Goal: Information Seeking & Learning: Learn about a topic

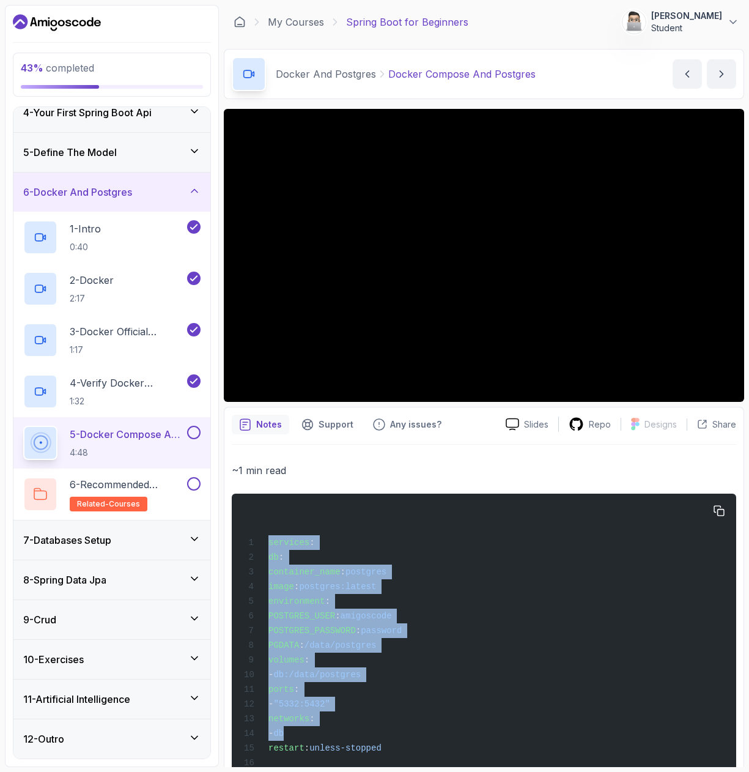
scroll to position [126, 0]
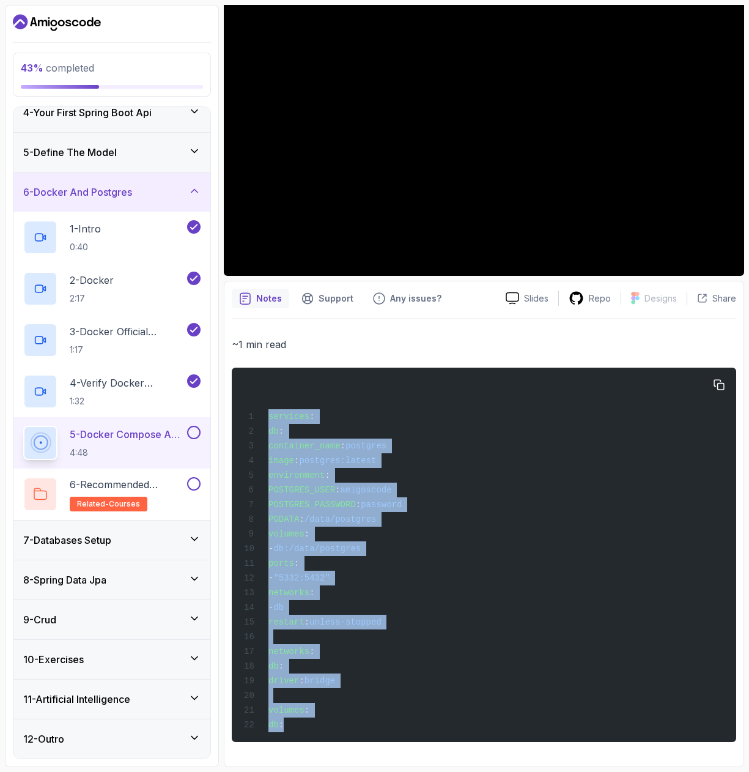
drag, startPoint x: 268, startPoint y: 542, endPoint x: 447, endPoint y: 730, distance: 259.5
click at [448, 733] on div "services : db : container_name : postgres image : postgres:latest environment :…" at bounding box center [484, 555] width 485 height 360
copy code "services : db : container_name : postgres image : postgres:latest environment :…"
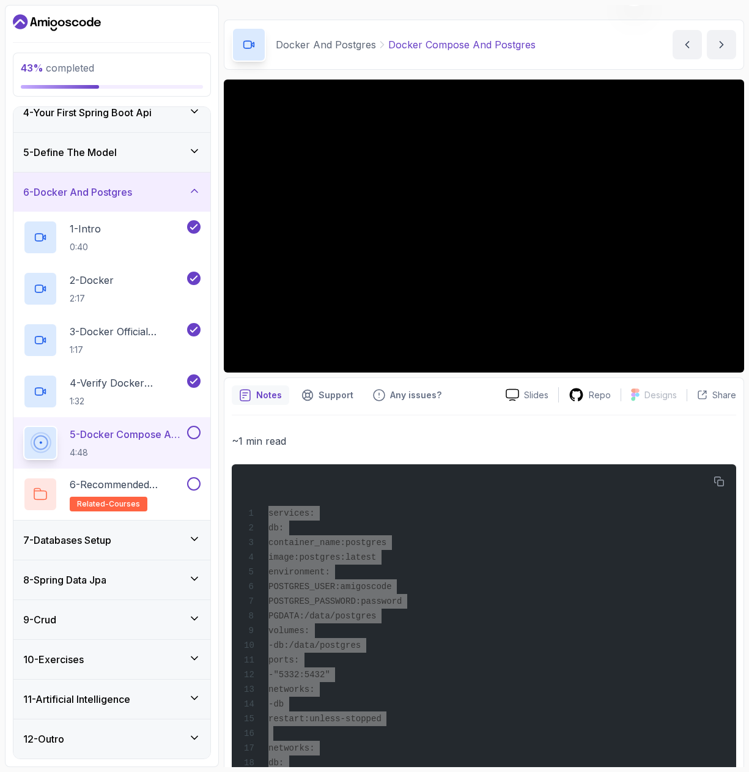
scroll to position [0, 0]
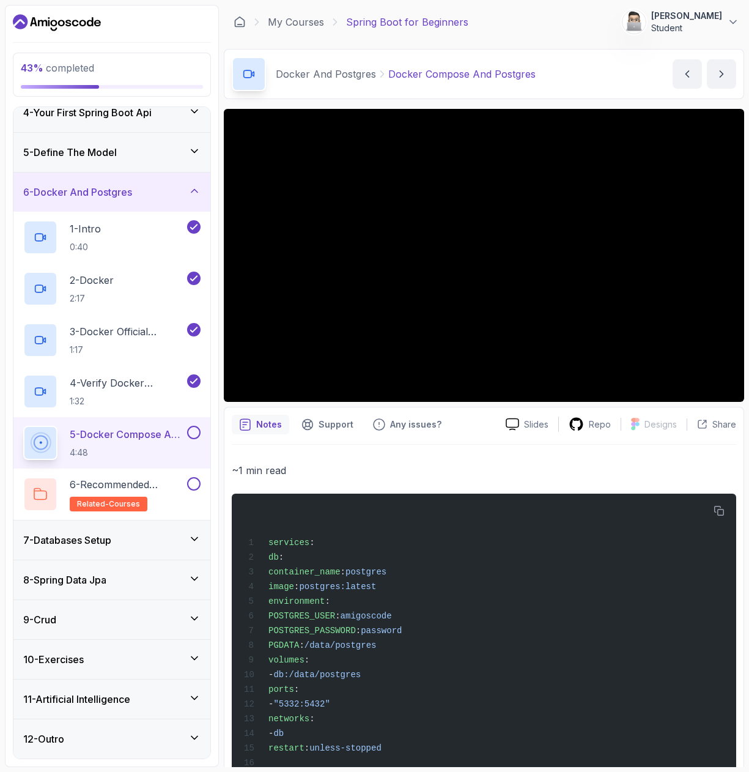
click at [462, 471] on p "~1 min read" at bounding box center [484, 470] width 504 height 17
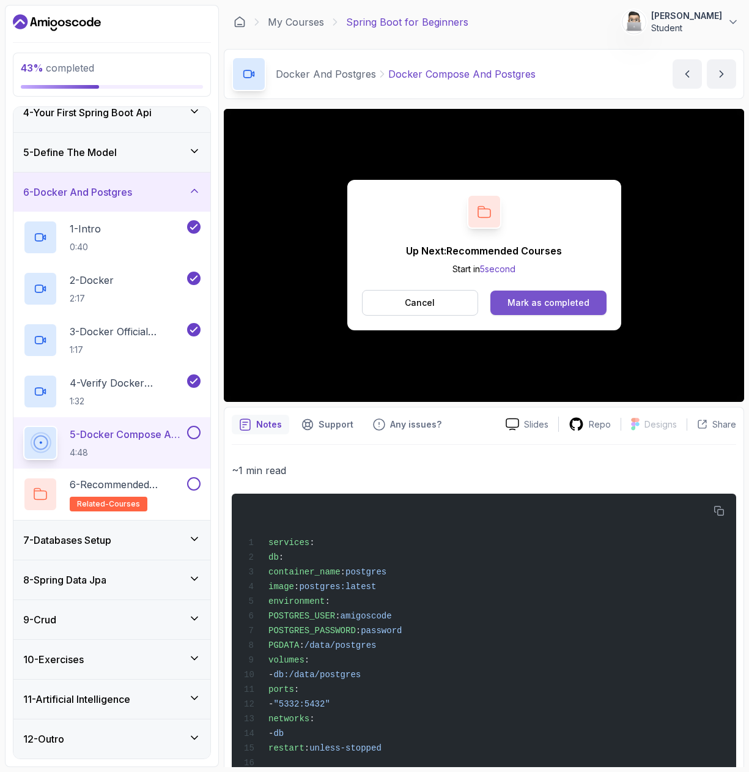
click at [545, 304] on div "Mark as completed" at bounding box center [549, 303] width 82 height 12
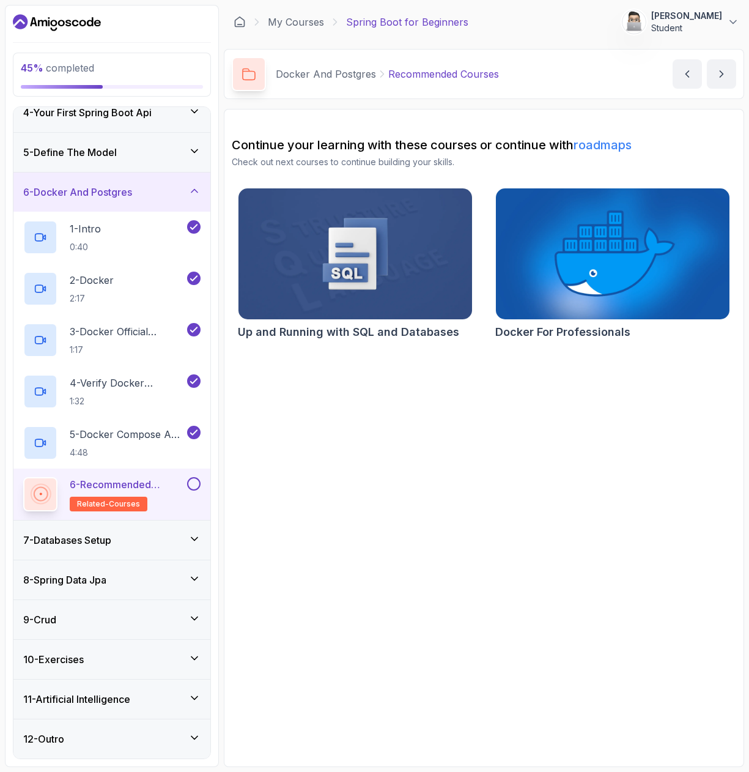
click at [192, 483] on button at bounding box center [193, 483] width 13 height 13
click at [153, 538] on div "7 - Databases Setup" at bounding box center [111, 540] width 177 height 15
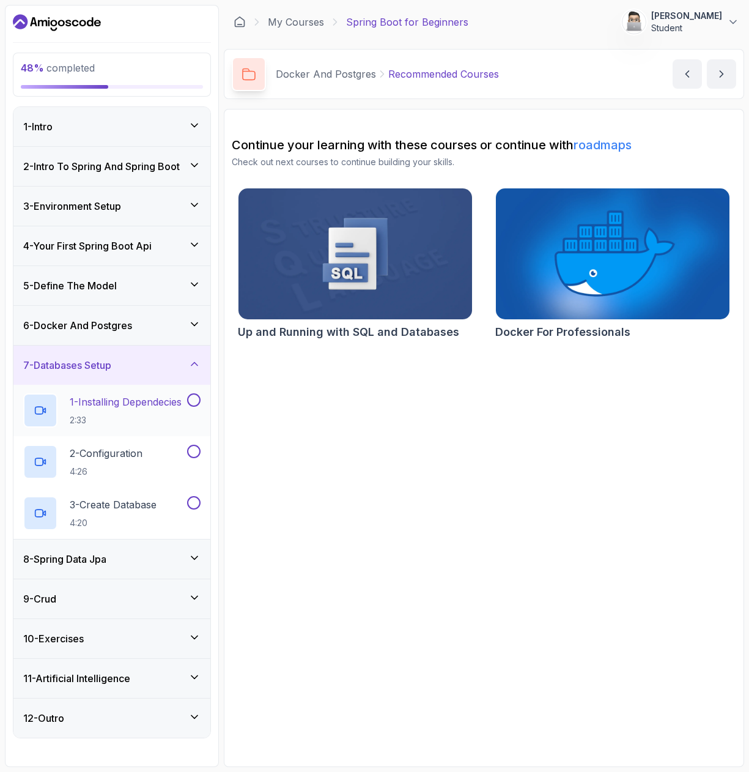
click at [121, 404] on p "1 - Installing Dependecies" at bounding box center [126, 401] width 112 height 15
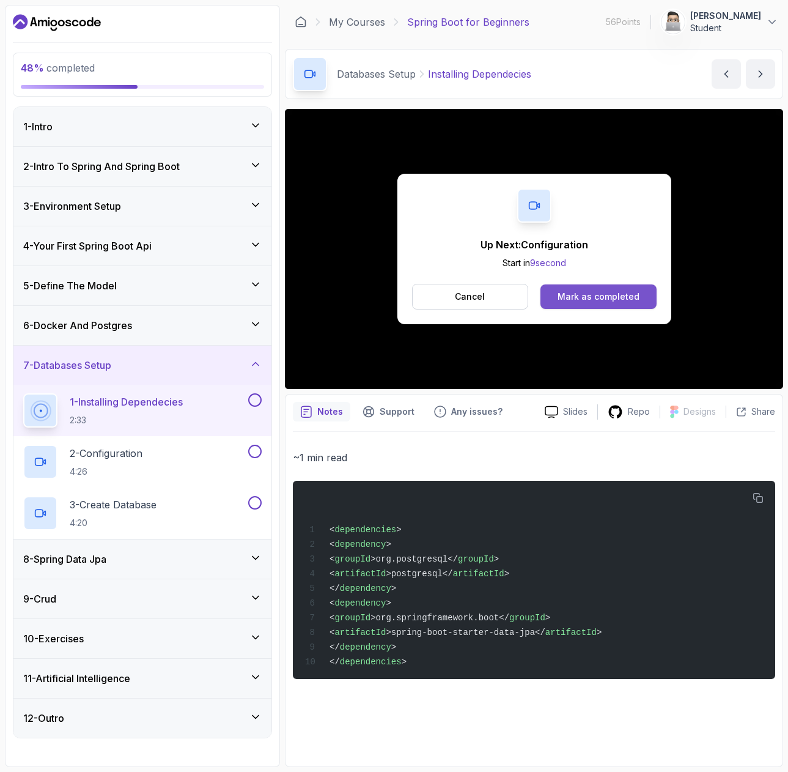
click at [578, 298] on div "Mark as completed" at bounding box center [599, 296] width 82 height 12
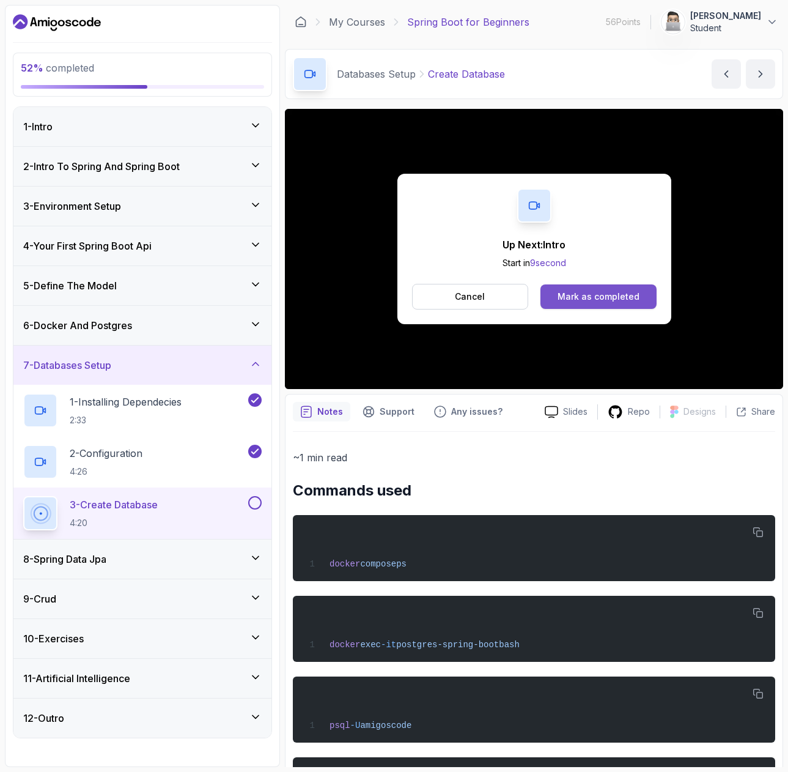
click at [601, 294] on div "Mark as completed" at bounding box center [599, 296] width 82 height 12
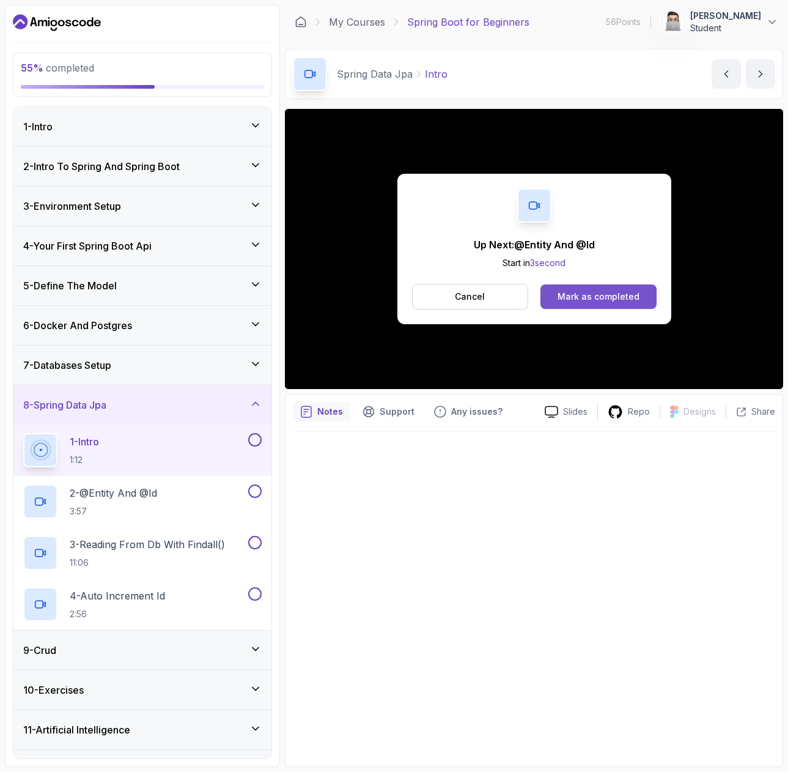
click at [576, 299] on div "Mark as completed" at bounding box center [599, 296] width 82 height 12
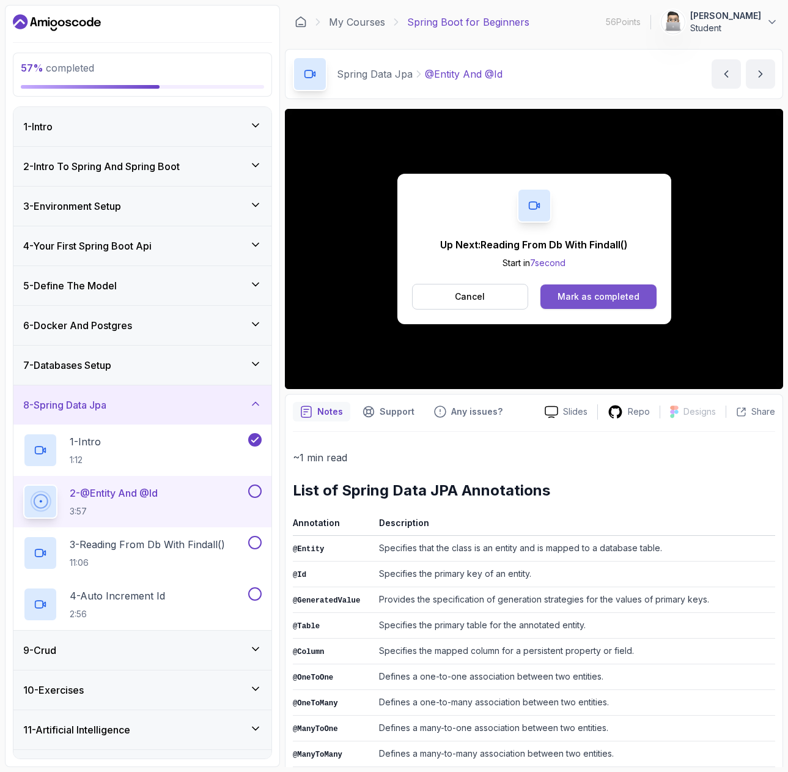
click at [596, 298] on div "Mark as completed" at bounding box center [599, 296] width 82 height 12
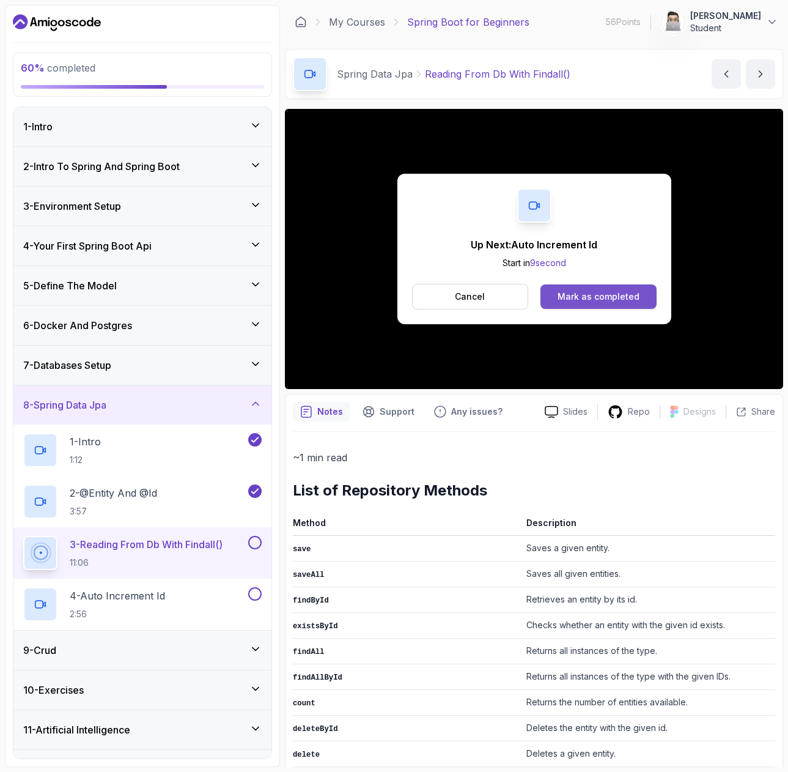
click at [604, 295] on div "Mark as completed" at bounding box center [599, 296] width 82 height 12
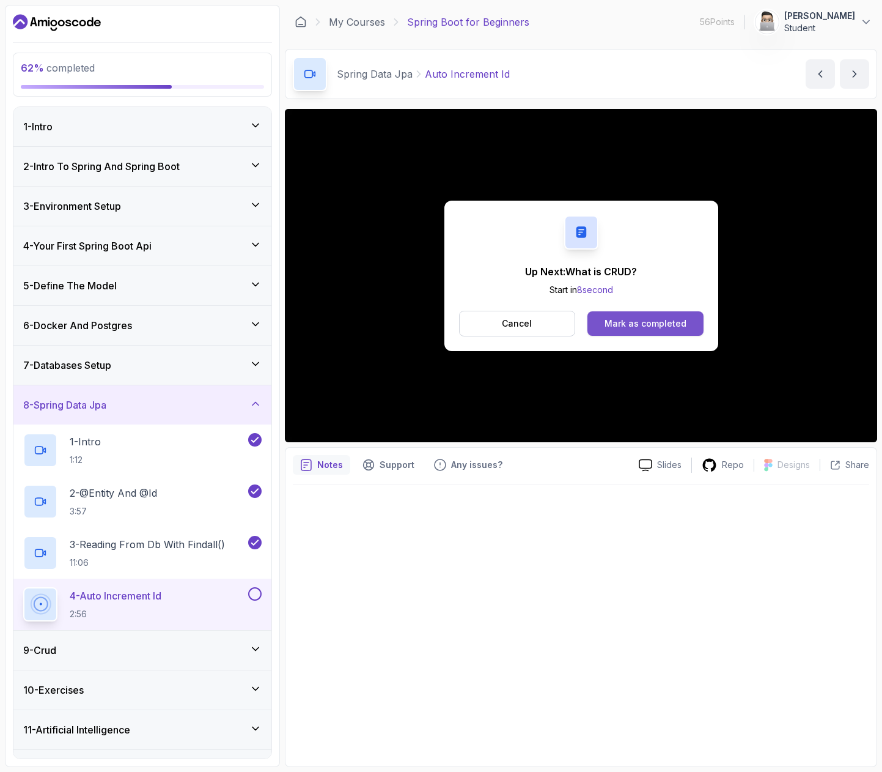
click at [662, 312] on button "Mark as completed" at bounding box center [646, 323] width 116 height 24
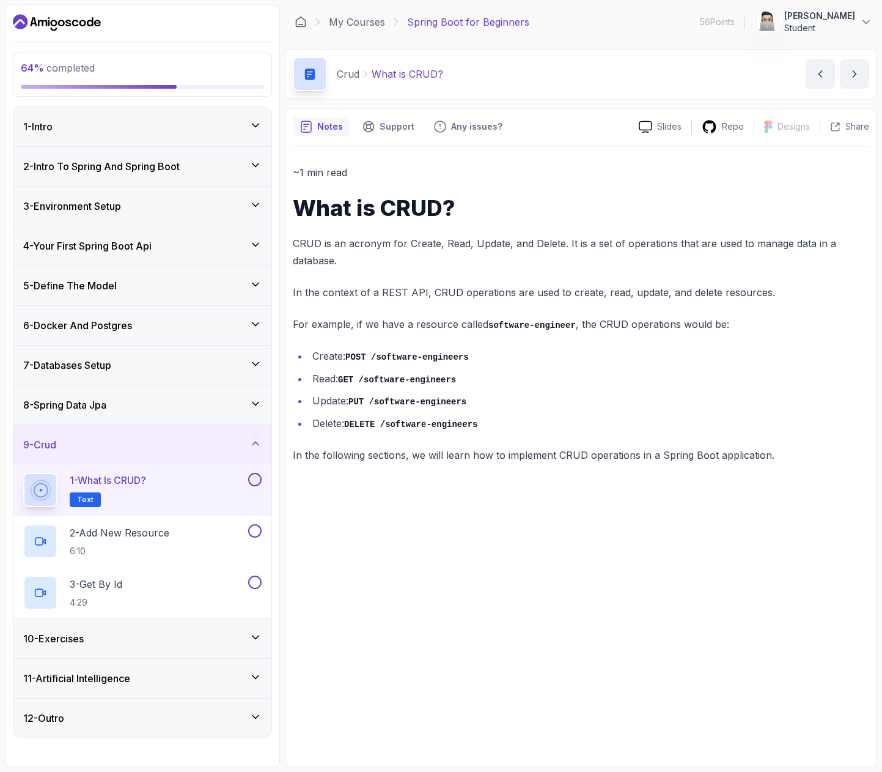
click at [460, 264] on p "CRUD is an acronym for Create, Read, Update, and Delete. It is a set of operati…" at bounding box center [581, 252] width 577 height 34
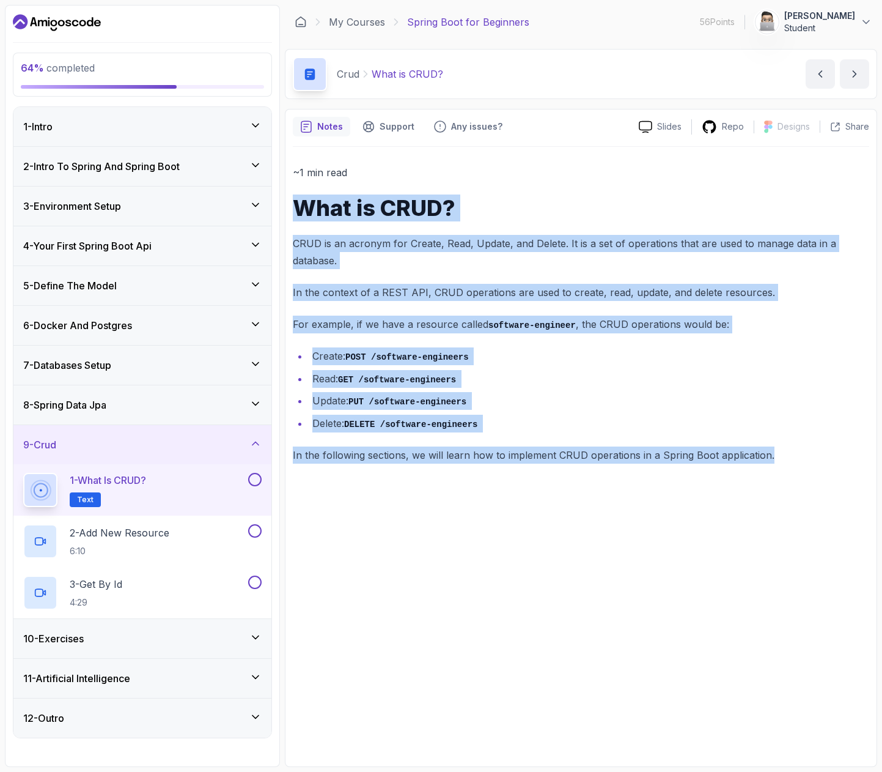
drag, startPoint x: 295, startPoint y: 205, endPoint x: 783, endPoint y: 462, distance: 551.4
click at [748, 462] on div "~1 min read What is CRUD? CRUD is an acronym for Create, Read, Update, and Dele…" at bounding box center [581, 453] width 577 height 612
copy div "What is CRUD? CRUD is an acronym for Create, Read, Update, and Delete. It is a …"
click at [623, 433] on div "~1 min read What is CRUD? CRUD is an acronym for Create, Read, Update, and Dele…" at bounding box center [581, 314] width 577 height 300
drag, startPoint x: 762, startPoint y: 455, endPoint x: 290, endPoint y: 207, distance: 532.5
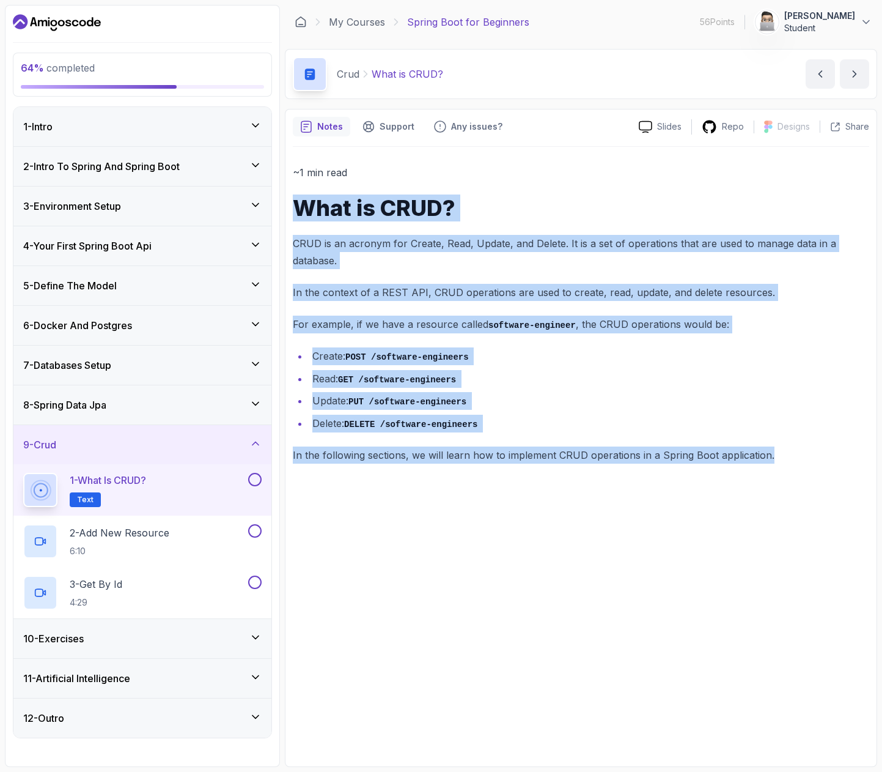
click at [290, 207] on div "Notes Support Any issues? Slides Repo Designs Design not available Share ~1 min…" at bounding box center [581, 438] width 593 height 658
copy div "What is CRUD? CRUD is an acronym for Create, Read, Update, and Delete. It is a …"
click at [599, 432] on div "~1 min read What is CRUD? CRUD is an acronym for Create, Read, Update, and Dele…" at bounding box center [581, 314] width 577 height 300
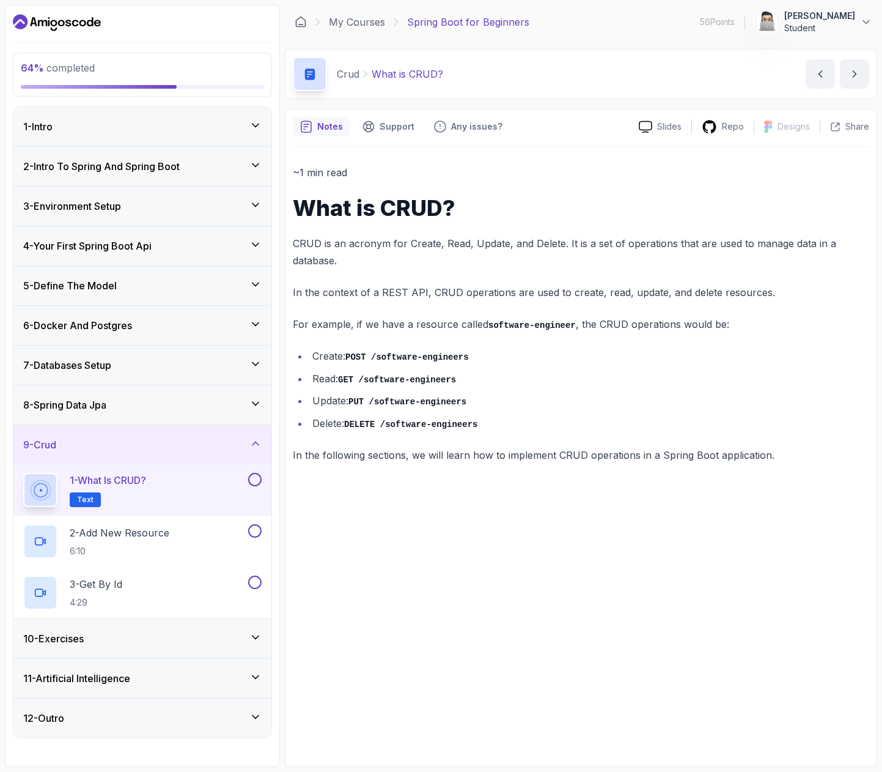
click at [255, 480] on button at bounding box center [254, 479] width 13 height 13
click at [188, 528] on div "2 - Add New Resource 6:10" at bounding box center [134, 541] width 223 height 34
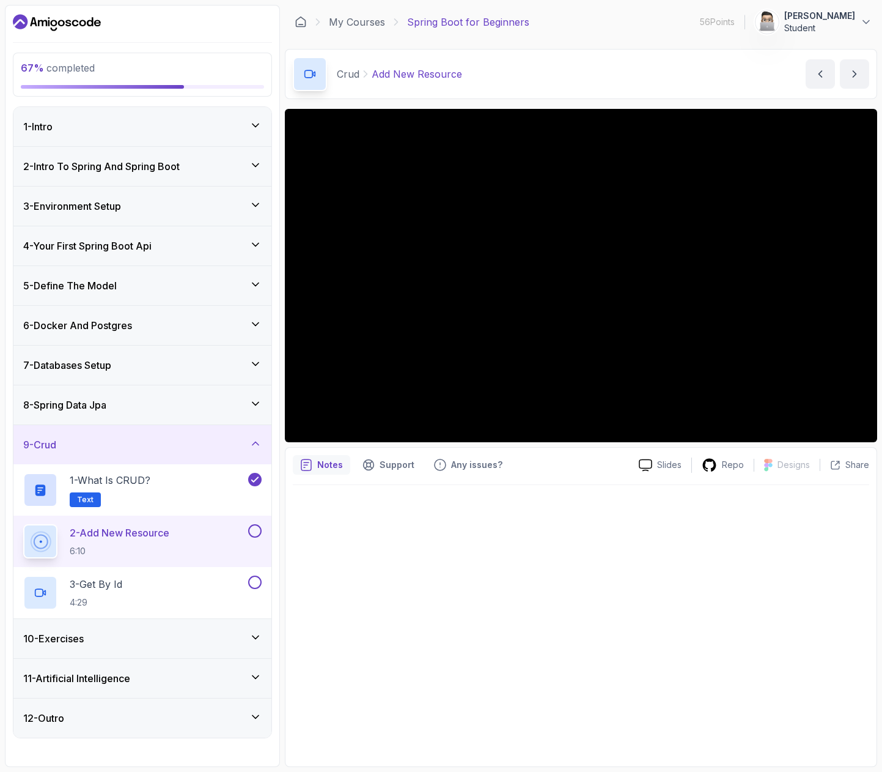
drag, startPoint x: 280, startPoint y: 108, endPoint x: 273, endPoint y: 108, distance: 7.3
click at [273, 108] on div "67 % completed 1 - Intro 2 - Intro To Spring And Spring Boot 3 - Environment Se…" at bounding box center [441, 386] width 873 height 762
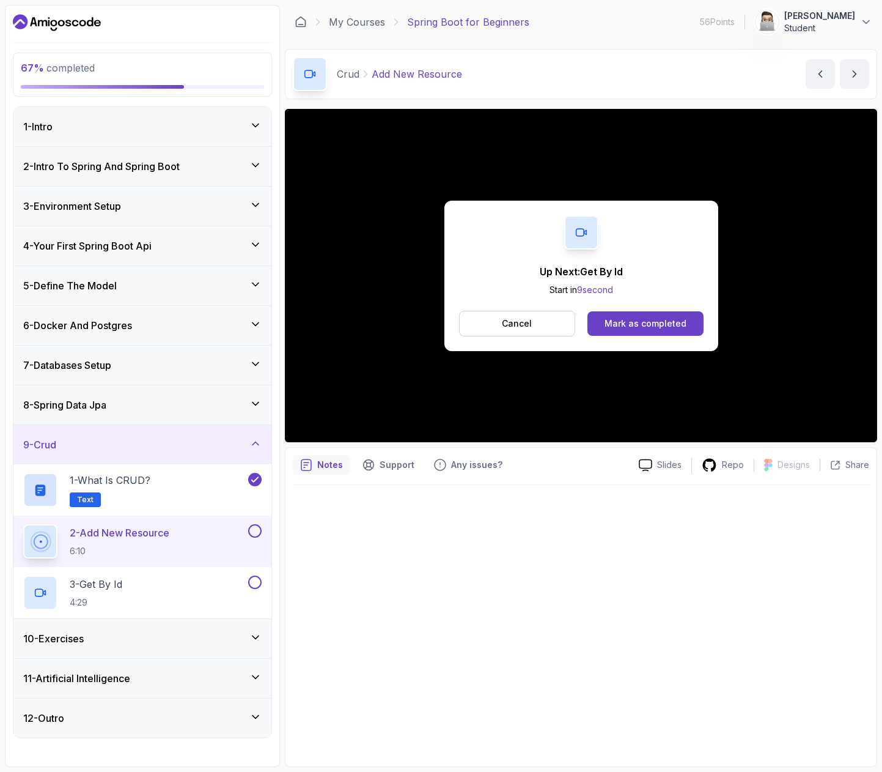
click at [254, 526] on button at bounding box center [254, 530] width 13 height 13
click at [670, 324] on div "Mark as completed" at bounding box center [646, 323] width 82 height 12
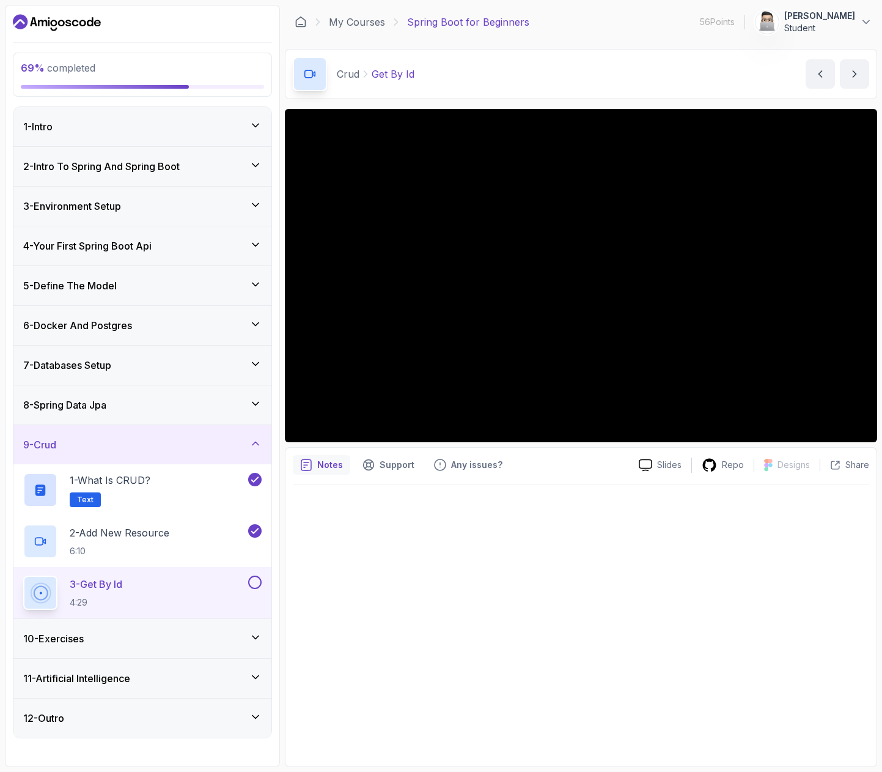
click at [254, 638] on icon at bounding box center [255, 637] width 12 height 12
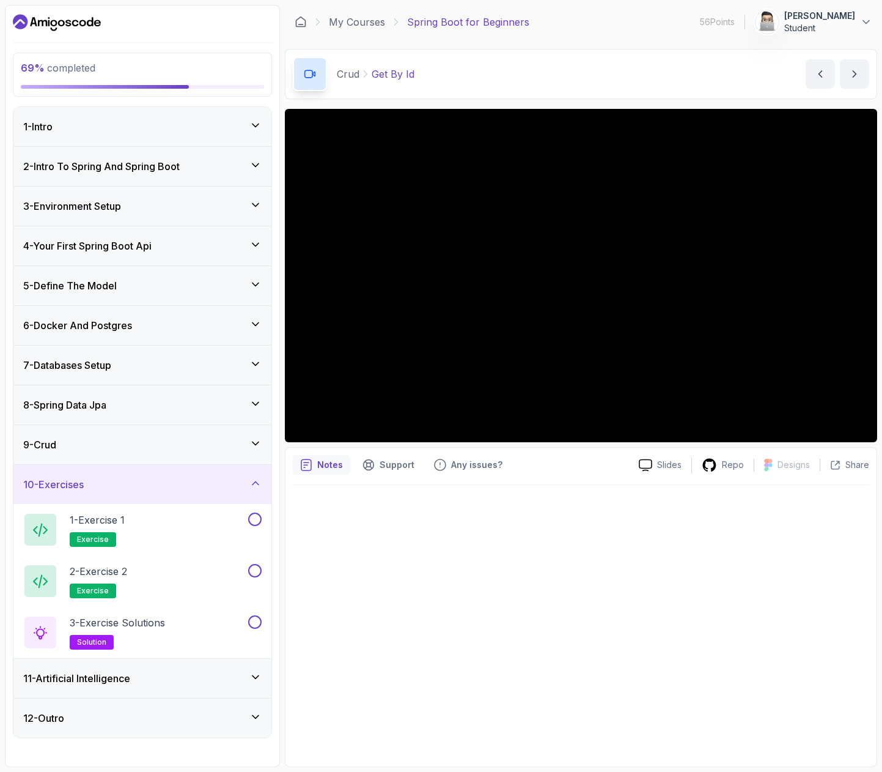
click at [258, 676] on icon at bounding box center [256, 677] width 6 height 3
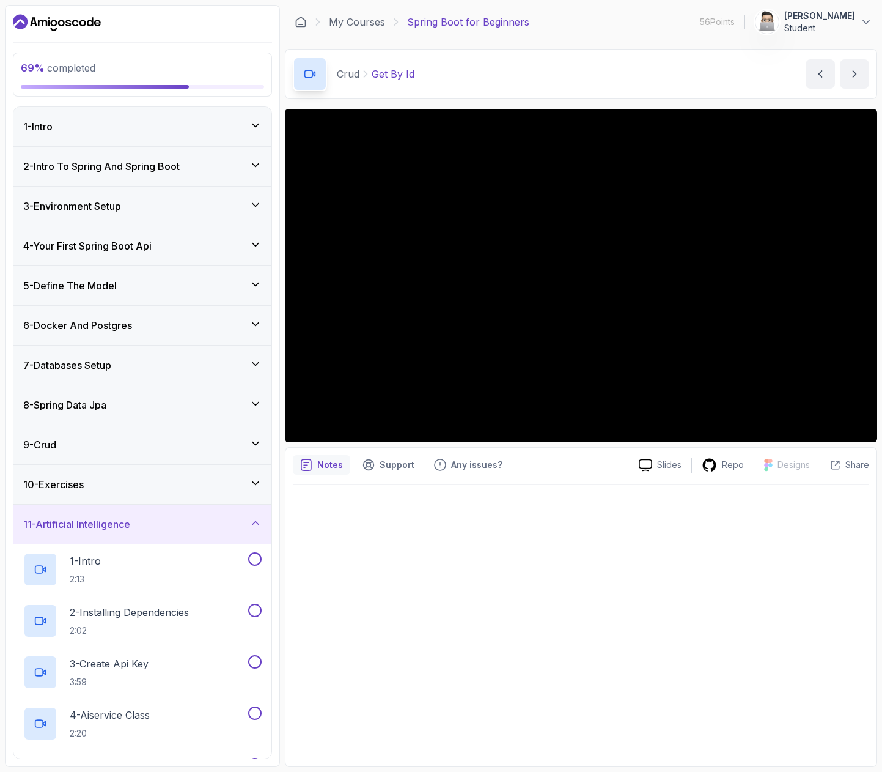
click at [254, 520] on icon at bounding box center [255, 523] width 12 height 12
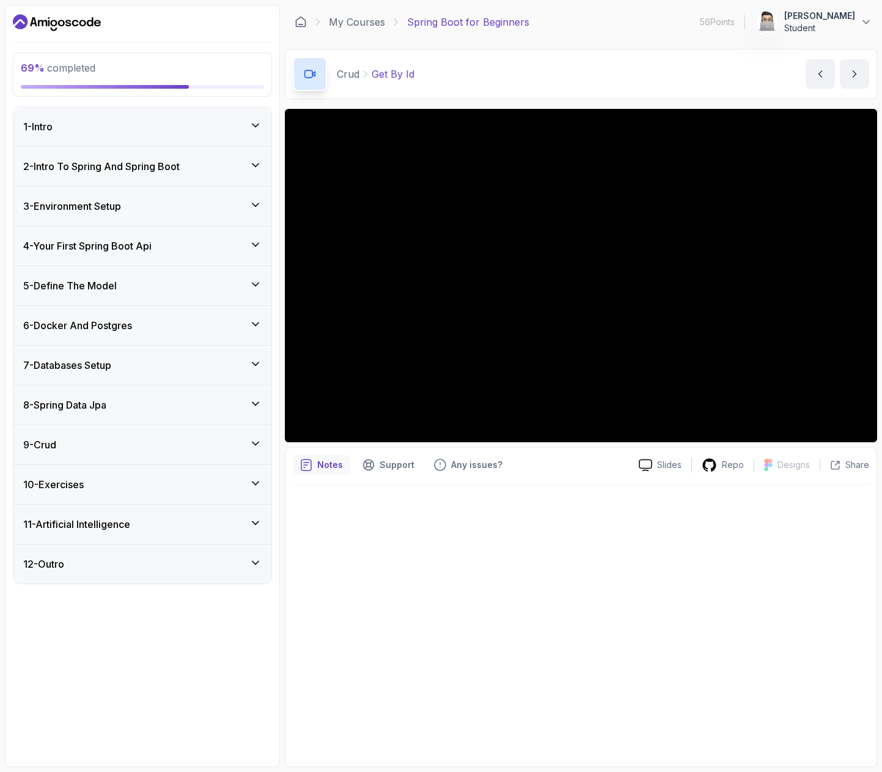
click at [252, 456] on div "9 - Crud" at bounding box center [142, 444] width 258 height 39
